Goal: Task Accomplishment & Management: Use online tool/utility

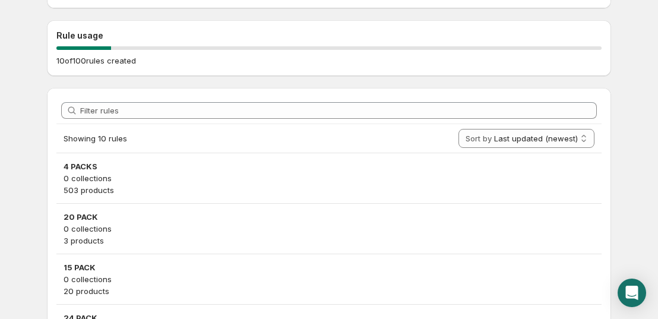
scroll to position [237, 0]
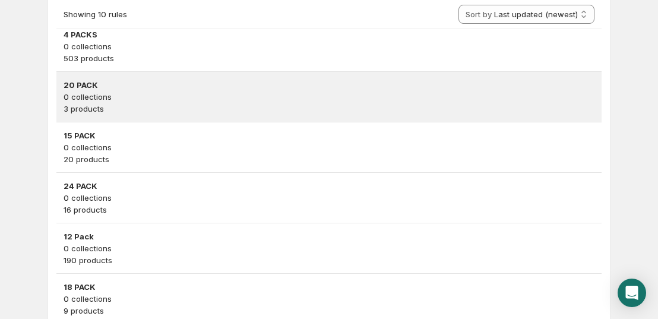
click at [110, 98] on p "0 collections" at bounding box center [329, 97] width 531 height 12
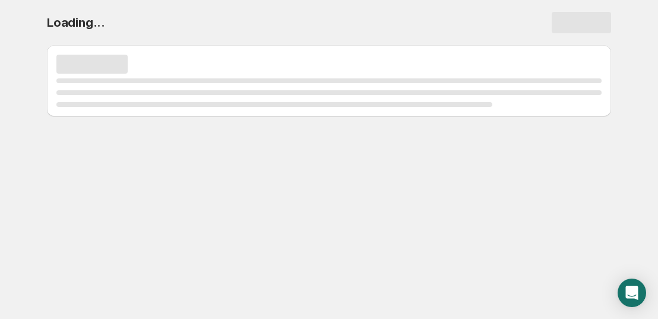
scroll to position [0, 0]
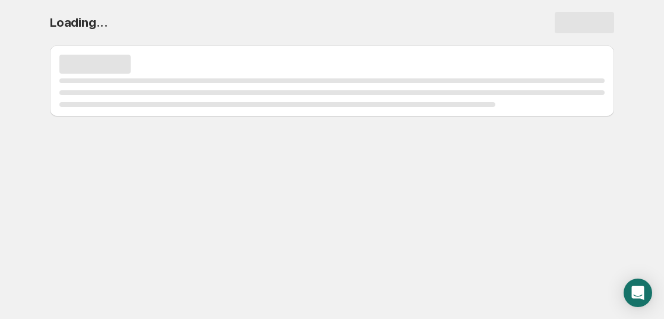
click at [110, 98] on div "Page loading" at bounding box center [331, 92] width 545 height 28
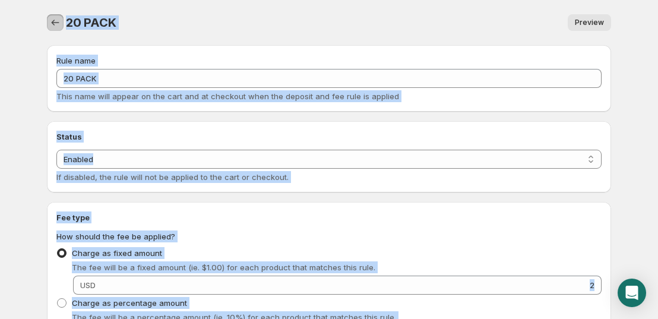
click at [55, 20] on icon "Settings" at bounding box center [55, 23] width 12 height 12
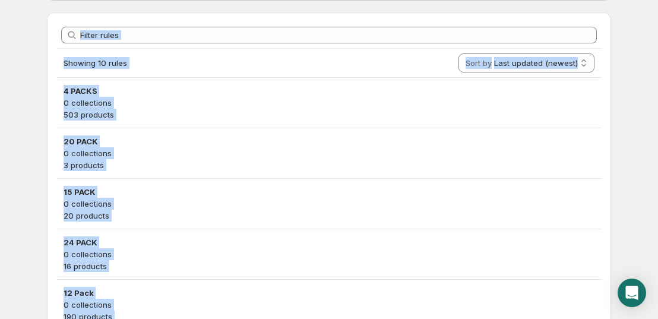
scroll to position [178, 0]
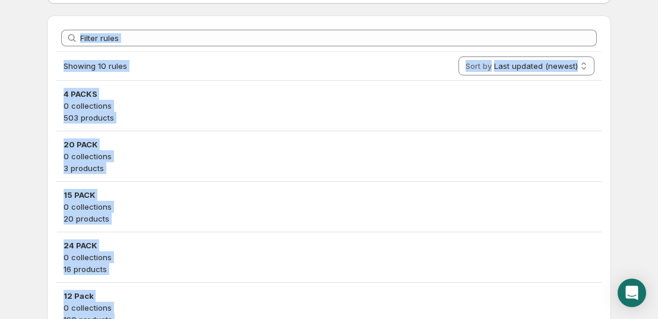
click at [50, 93] on div "Filter rules Showing 10 rules Sort by Last updated (newest) Last updated (oldes…" at bounding box center [329, 304] width 564 height 579
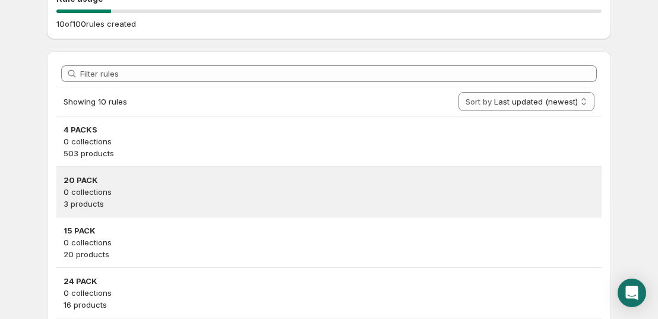
scroll to position [119, 0]
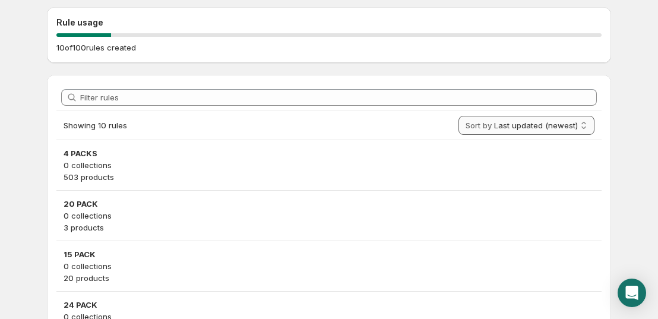
click at [525, 121] on select "Last updated (newest) Last updated (oldest)" at bounding box center [526, 125] width 136 height 19
click at [464, 116] on select "Last updated (newest) Last updated (oldest)" at bounding box center [526, 125] width 136 height 19
click at [515, 130] on select "Last updated (newest) Last updated (oldest)" at bounding box center [528, 125] width 131 height 19
select select "DATE_MODIFIED_DESC"
click at [463, 116] on select "Last updated (newest) Last updated (oldest)" at bounding box center [528, 125] width 131 height 19
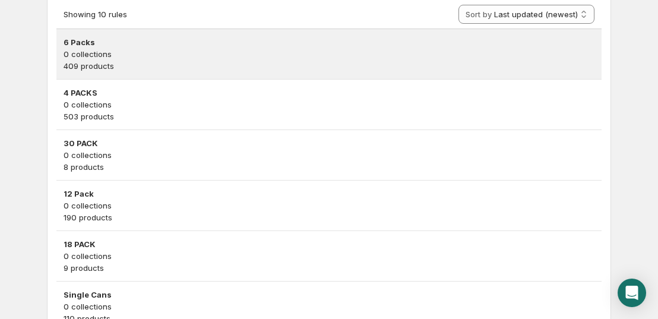
scroll to position [237, 0]
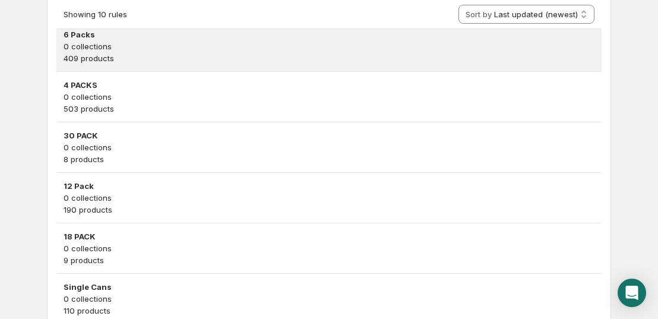
click at [271, 52] on p "409 products" at bounding box center [329, 58] width 531 height 12
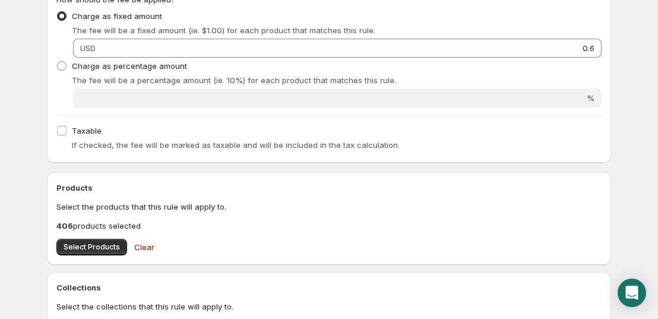
scroll to position [237, 0]
click at [100, 240] on button "Select Products" at bounding box center [91, 246] width 71 height 17
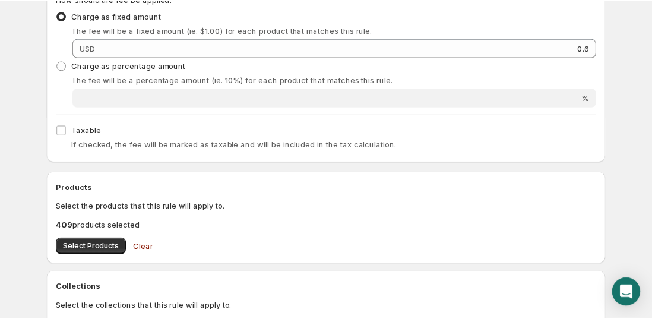
scroll to position [0, 0]
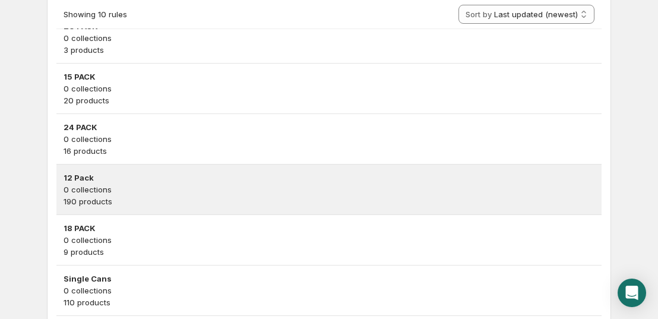
scroll to position [297, 0]
click at [177, 185] on p "0 collections" at bounding box center [329, 189] width 531 height 12
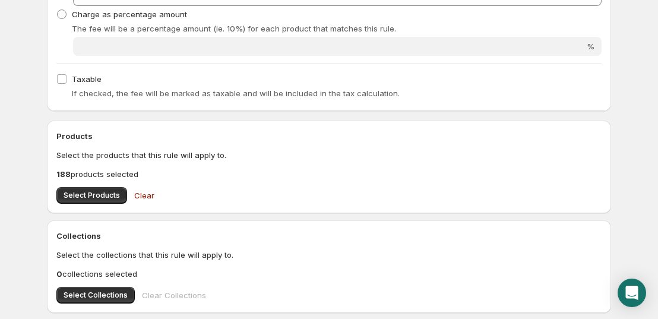
scroll to position [297, 0]
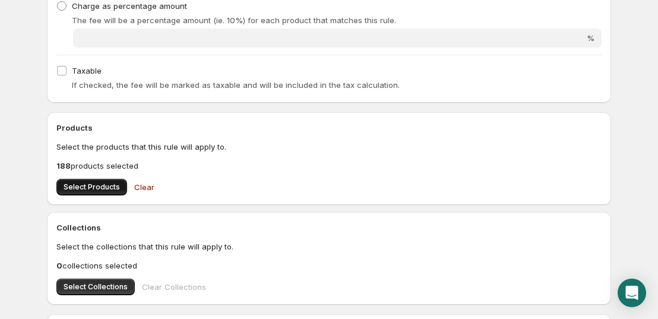
click at [111, 189] on span "Select Products" at bounding box center [92, 186] width 56 height 9
